Goal: Information Seeking & Learning: Learn about a topic

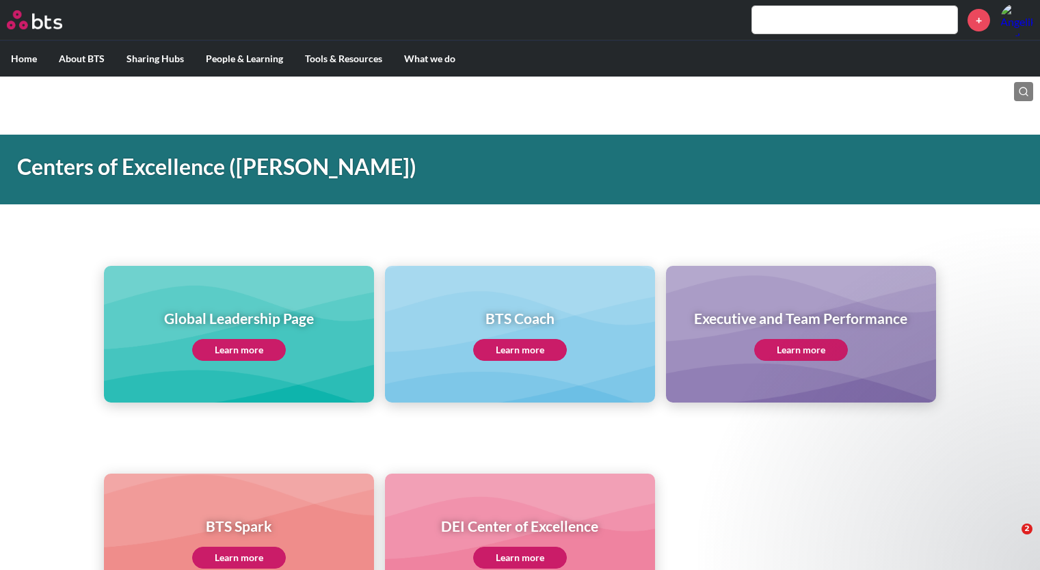
scroll to position [356, 0]
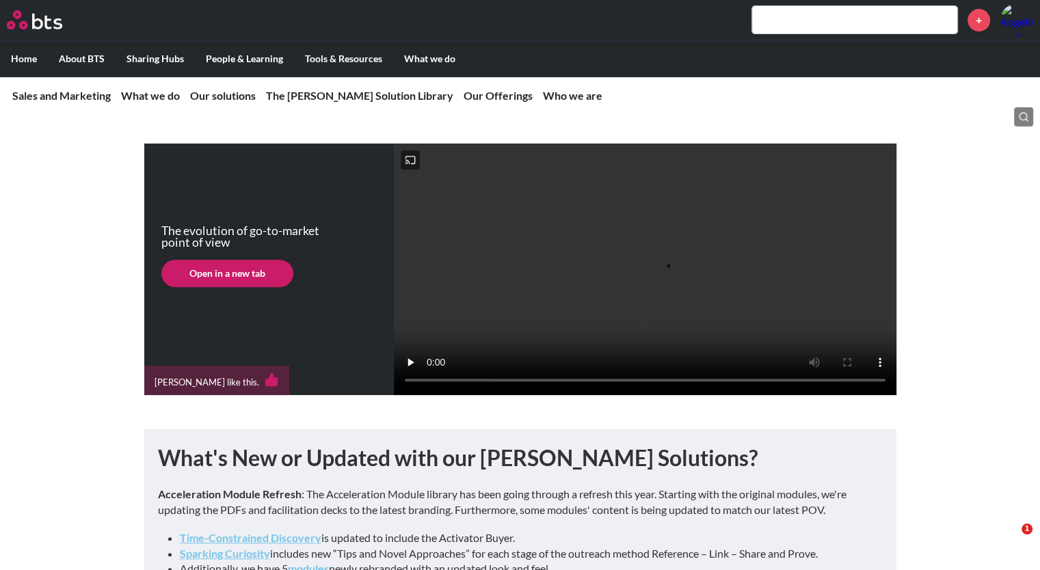
scroll to position [431, 0]
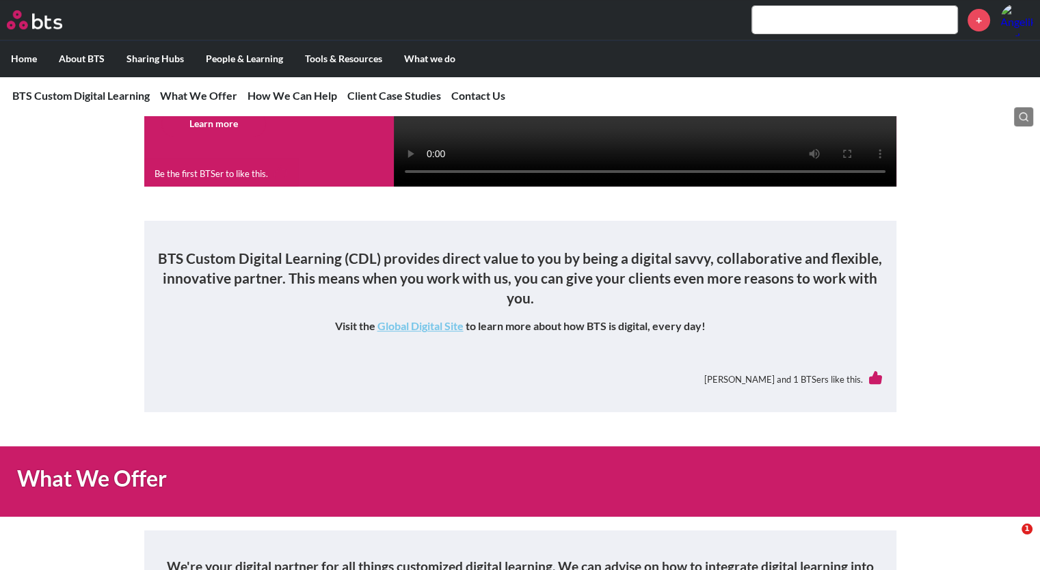
scroll to position [205, 0]
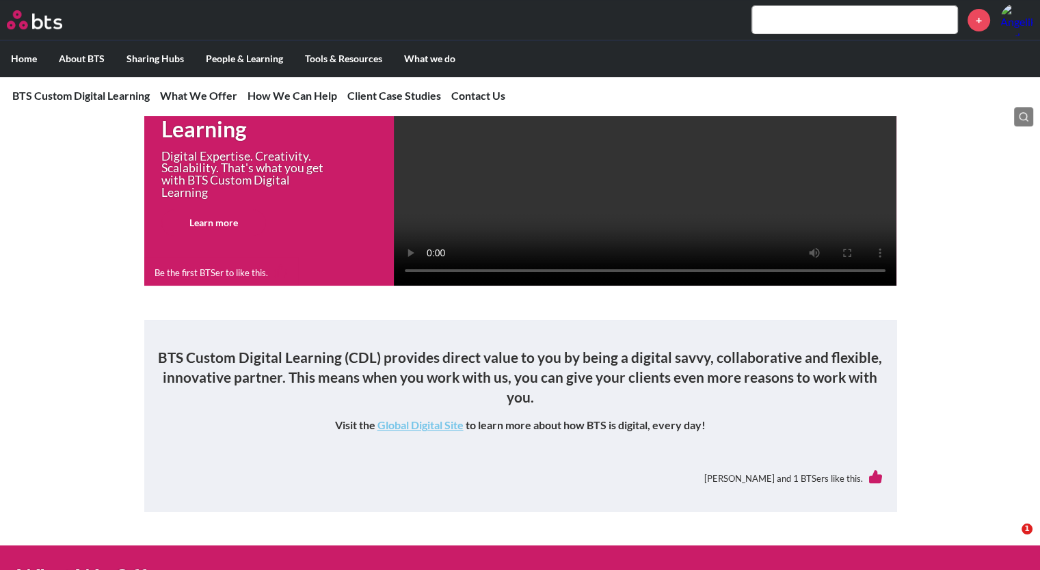
click at [207, 237] on link "Learn more" at bounding box center [213, 222] width 105 height 27
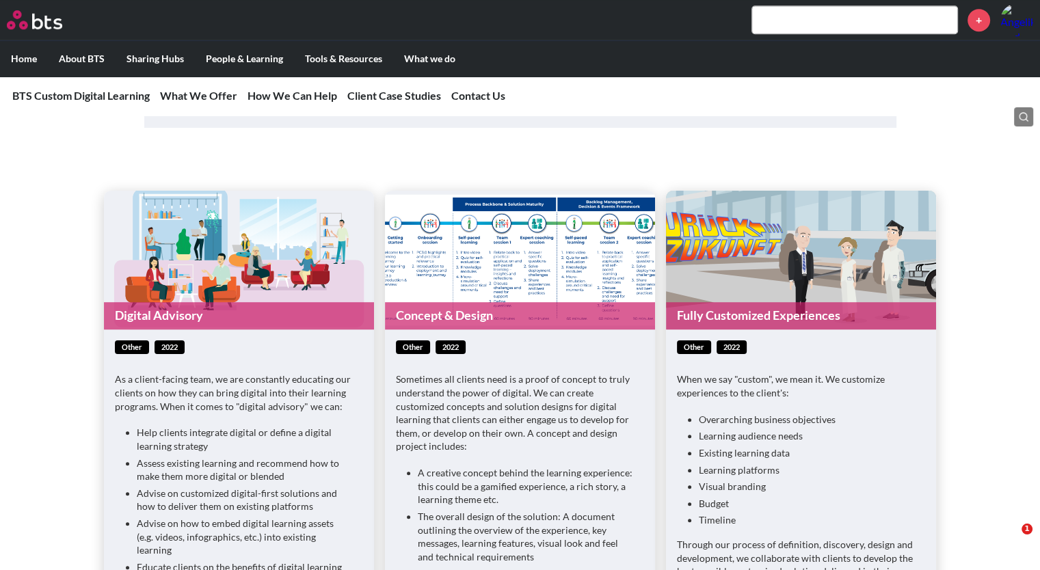
scroll to position [888, 0]
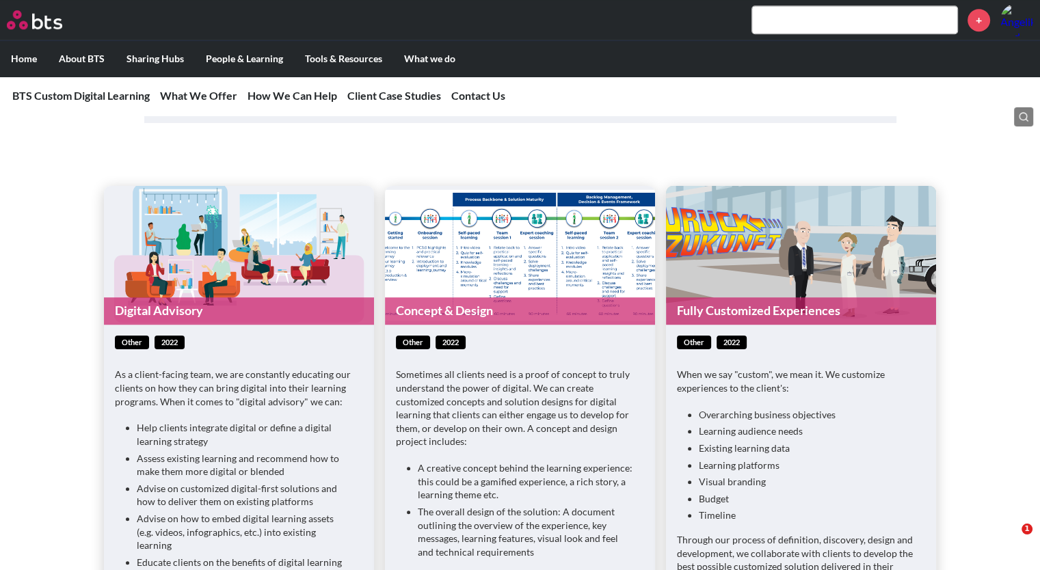
click at [181, 324] on link "Digital Advisory" at bounding box center [239, 311] width 270 height 27
